Goal: Task Accomplishment & Management: Manage account settings

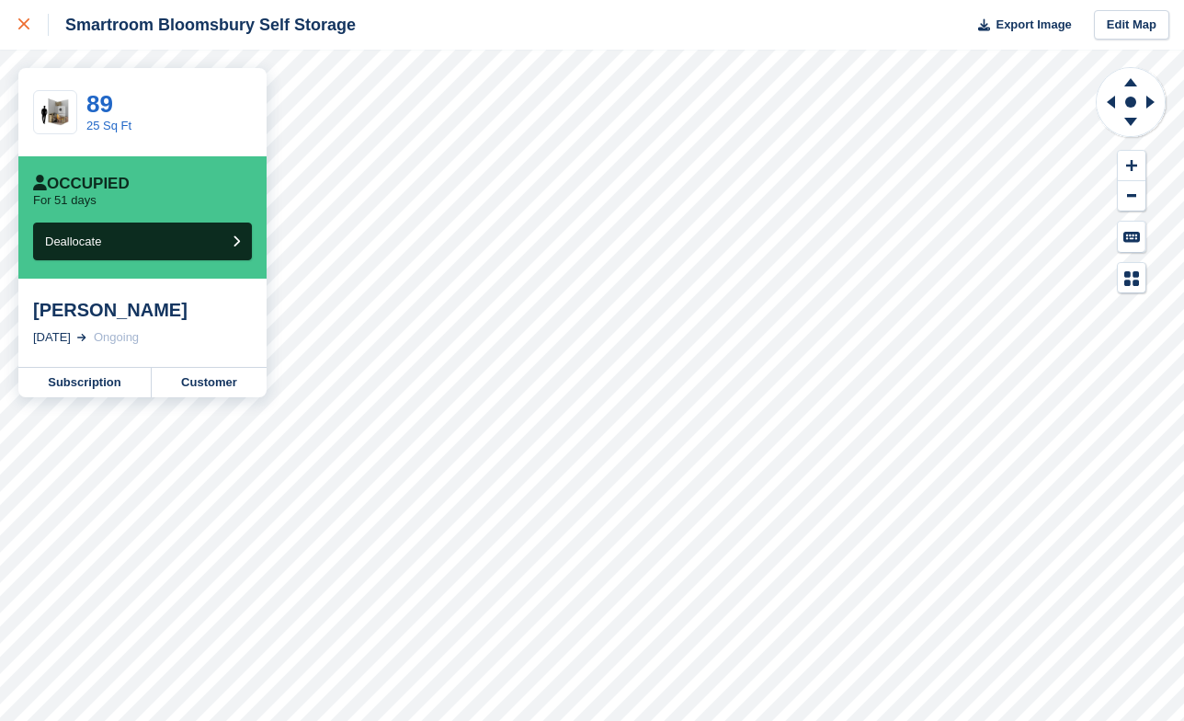
click at [23, 28] on icon at bounding box center [23, 23] width 11 height 11
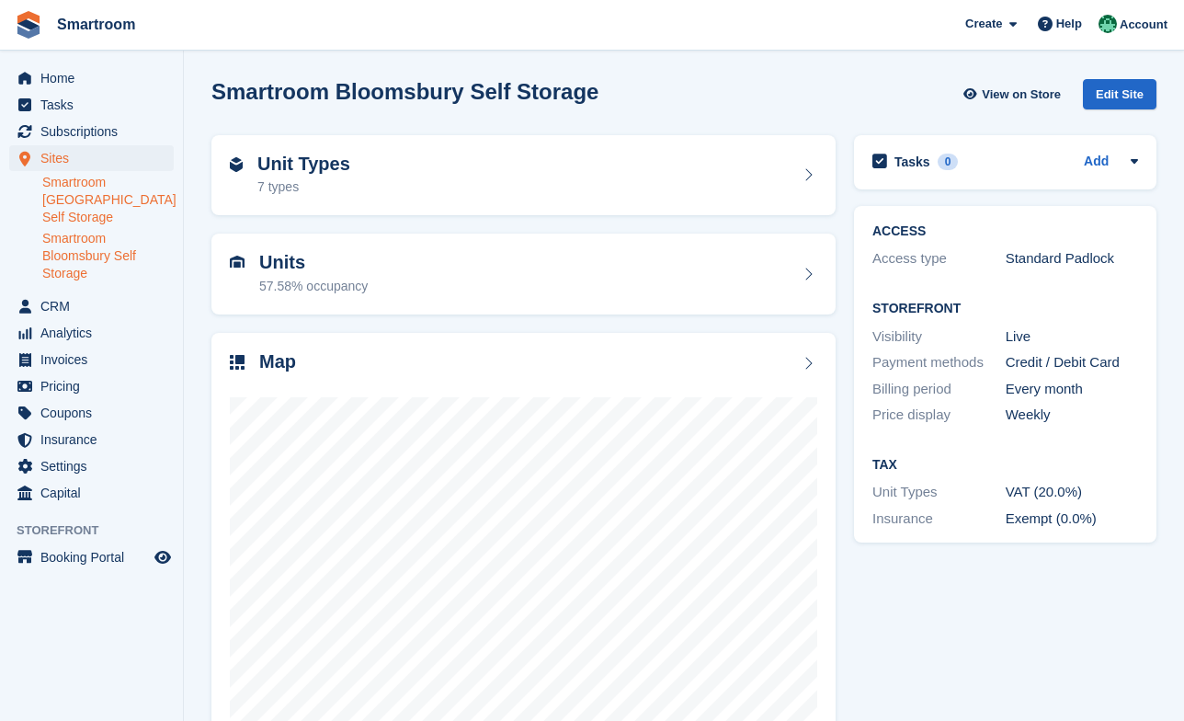
click at [83, 188] on link "Smartroom [GEOGRAPHIC_DATA] Self Storage" at bounding box center [107, 200] width 131 height 52
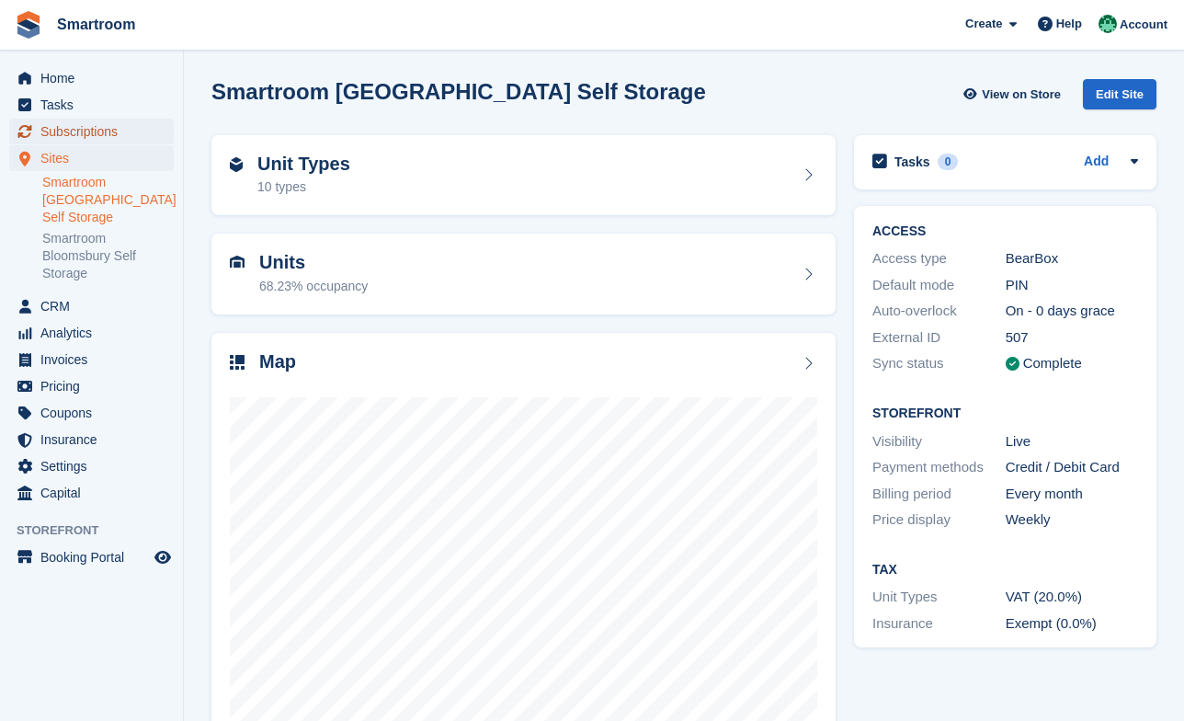
click at [85, 135] on span "Subscriptions" at bounding box center [95, 132] width 110 height 26
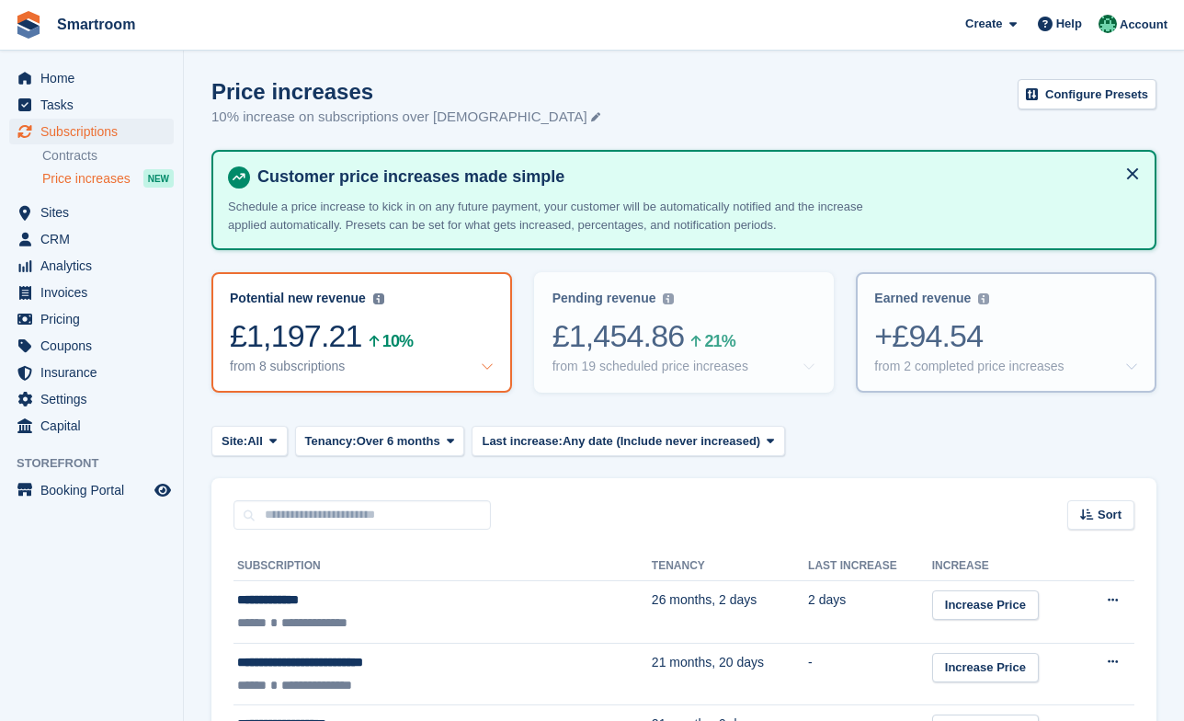
click at [986, 364] on div "from 2 completed price increases" at bounding box center [968, 367] width 189 height 16
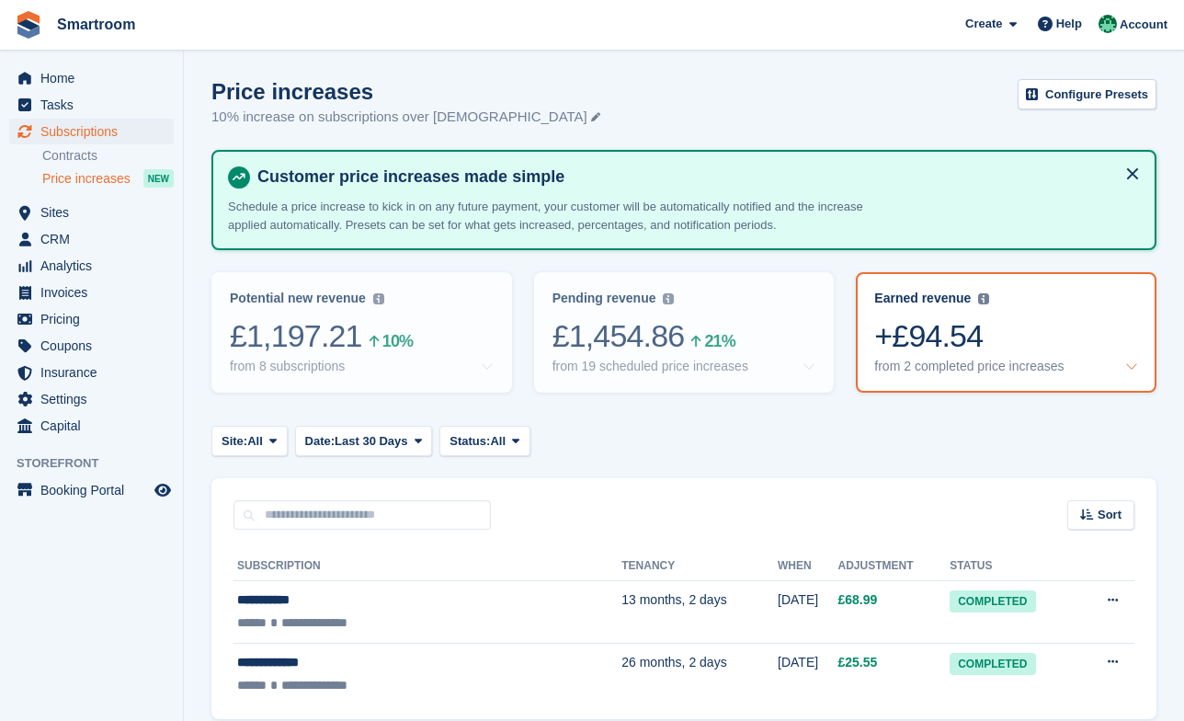
scroll to position [76, 0]
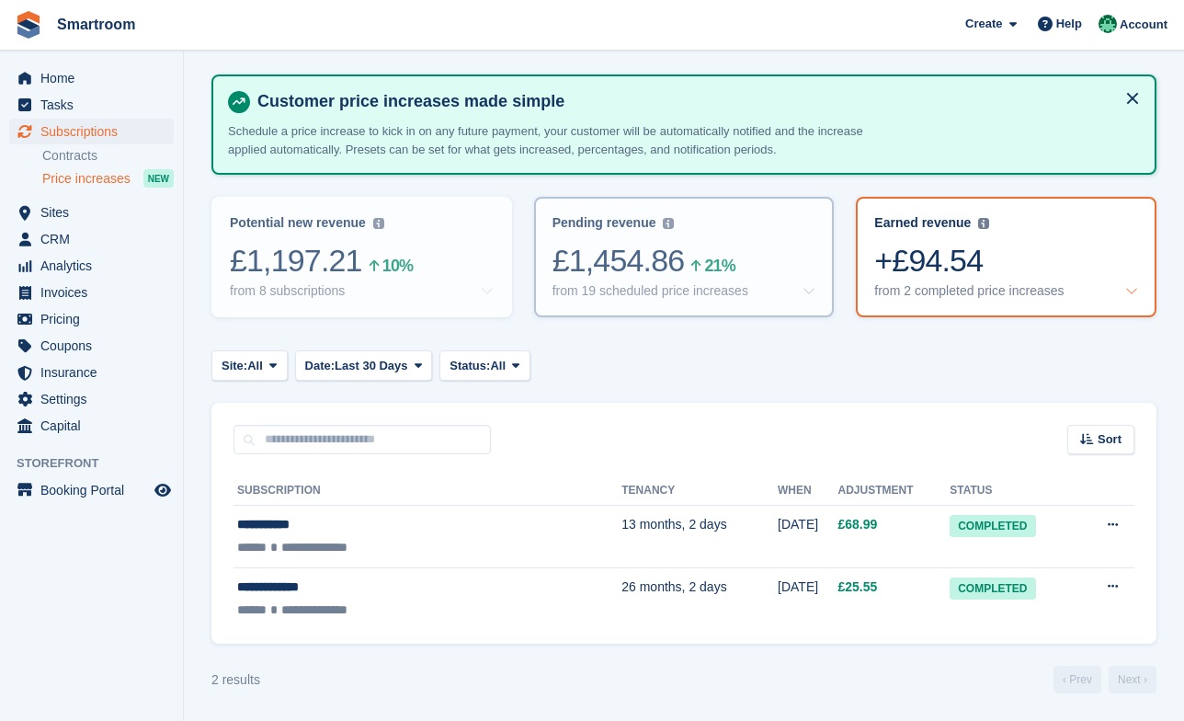
click at [701, 272] on icon at bounding box center [695, 265] width 9 height 13
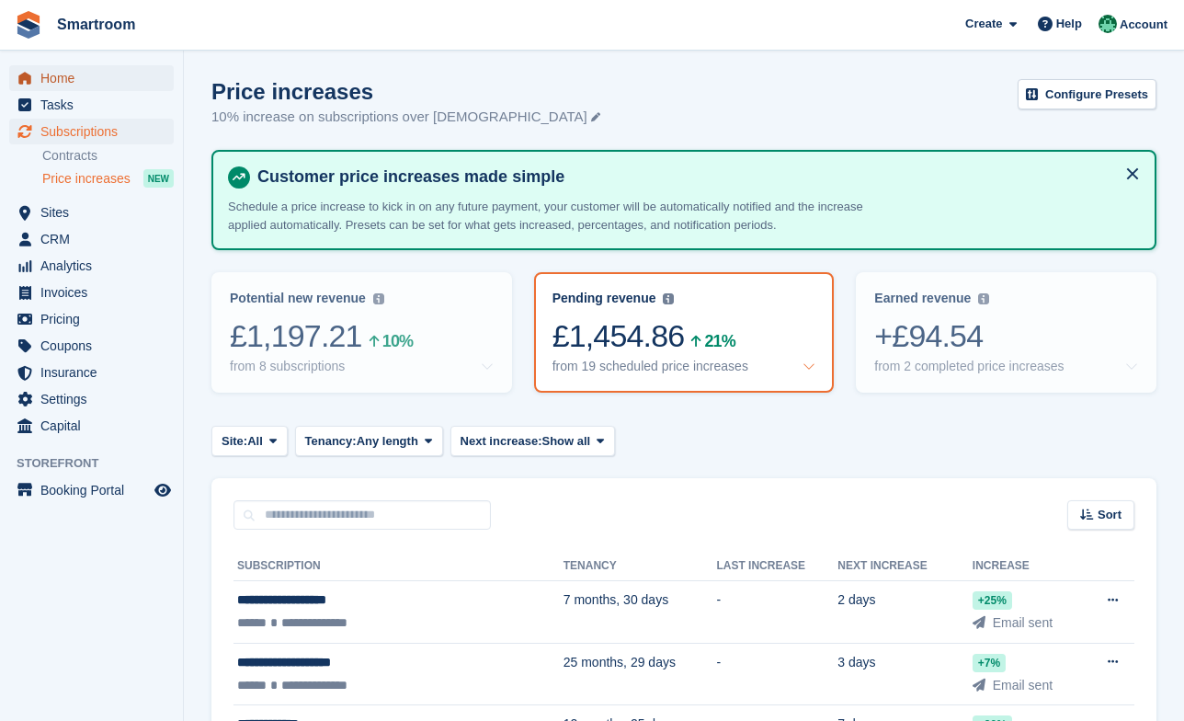
click at [88, 77] on span "Home" at bounding box center [95, 78] width 110 height 26
